Goal: Task Accomplishment & Management: Use online tool/utility

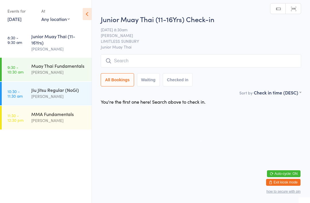
click at [171, 66] on input "search" at bounding box center [201, 60] width 200 height 13
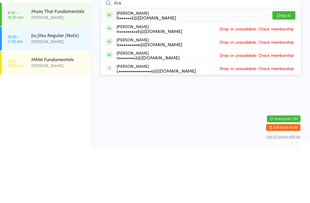
type input "Ara"
click at [284, 66] on button "Drop in" at bounding box center [284, 70] width 23 height 8
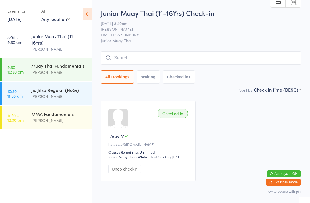
click at [188, 59] on input "search" at bounding box center [201, 57] width 200 height 13
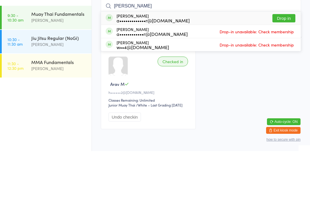
type input "[PERSON_NAME]"
click at [285, 66] on button "Drop in" at bounding box center [284, 70] width 23 height 8
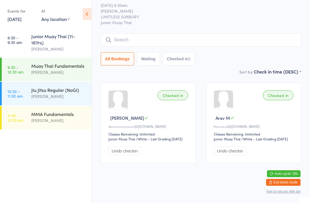
click at [59, 37] on div "Junior Muay Thai (11-16Yrs)" at bounding box center [58, 39] width 55 height 13
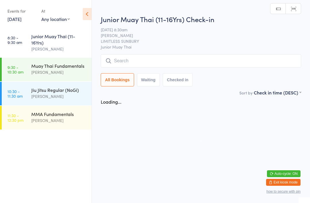
scroll to position [0, 0]
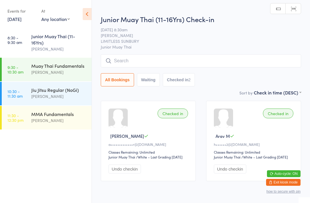
click at [181, 63] on input "search" at bounding box center [201, 60] width 200 height 13
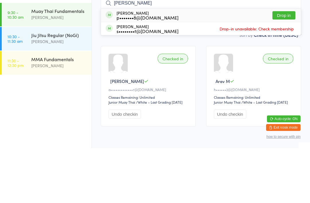
type input "[PERSON_NAME]"
click at [288, 66] on button "Drop in" at bounding box center [284, 70] width 23 height 8
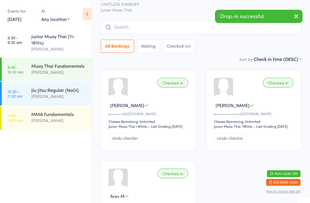
click at [50, 47] on div "[PERSON_NAME]" at bounding box center [58, 49] width 55 height 7
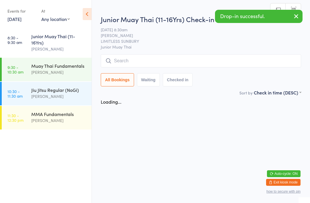
scroll to position [0, 0]
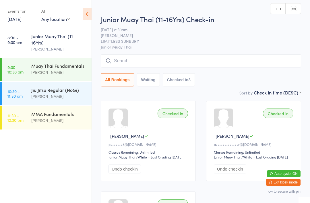
click at [162, 63] on input "search" at bounding box center [201, 60] width 200 height 13
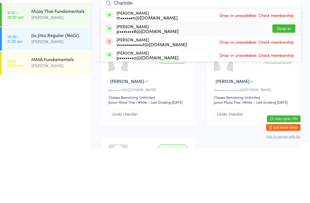
type input "Charlotte"
click at [139, 84] on div "p•••••••8@[DOMAIN_NAME]" at bounding box center [148, 86] width 62 height 5
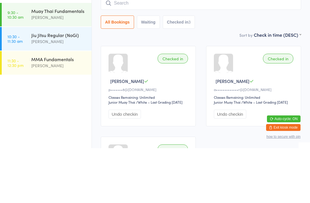
scroll to position [55, 0]
